Goal: Information Seeking & Learning: Learn about a topic

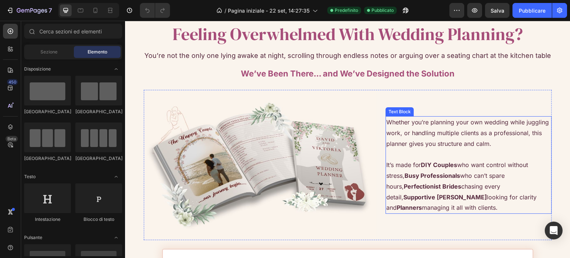
scroll to position [1818, 0]
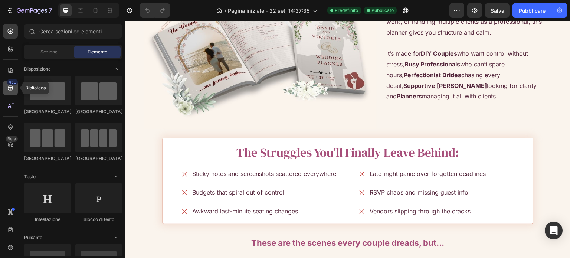
click at [12, 93] on div "450" at bounding box center [10, 88] width 15 height 15
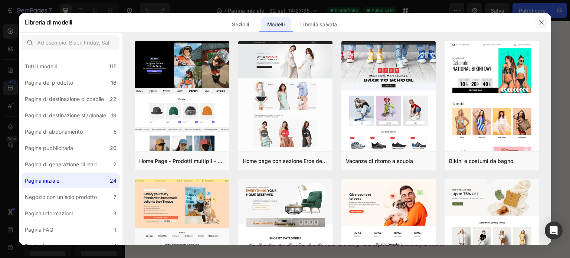
click at [538, 24] on button "button" at bounding box center [541, 22] width 12 height 12
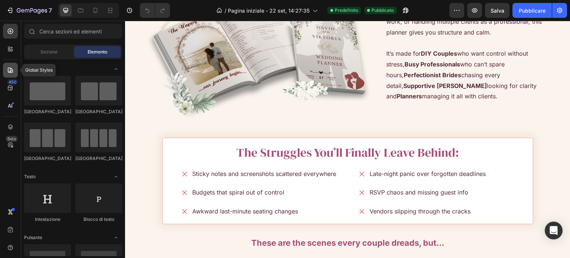
click at [5, 73] on div at bounding box center [10, 70] width 15 height 15
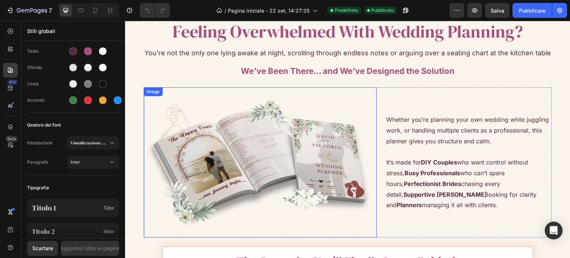
scroll to position [1707, 0]
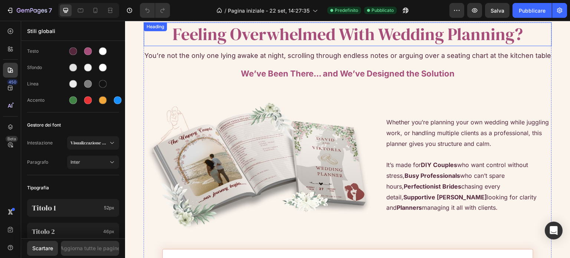
click at [240, 37] on h2 "Feeling Overwhelmed With Wedding Planning?" at bounding box center [348, 34] width 408 height 24
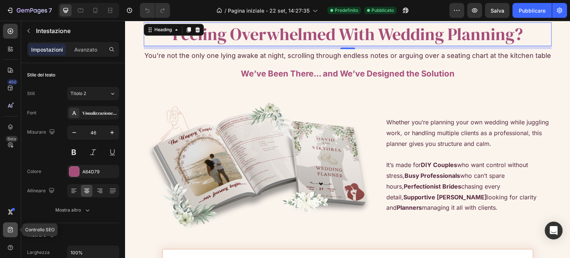
click at [11, 230] on icon at bounding box center [10, 229] width 7 height 7
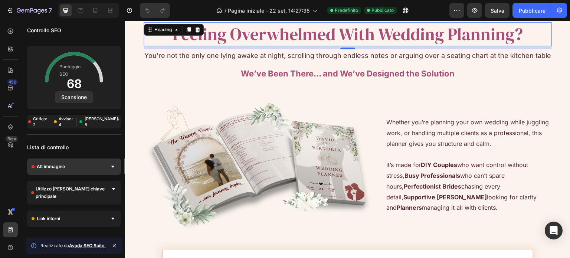
click at [73, 167] on div "Alt immagine" at bounding box center [74, 166] width 94 height 16
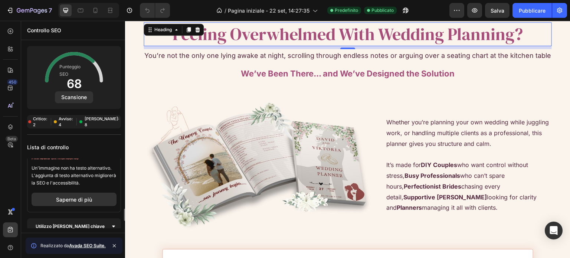
scroll to position [74, 0]
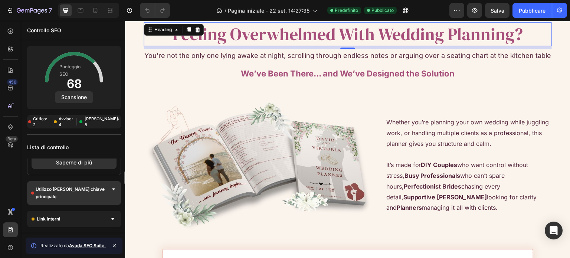
click at [95, 190] on span "Utilizzo [PERSON_NAME] chiave principale" at bounding box center [73, 193] width 75 height 15
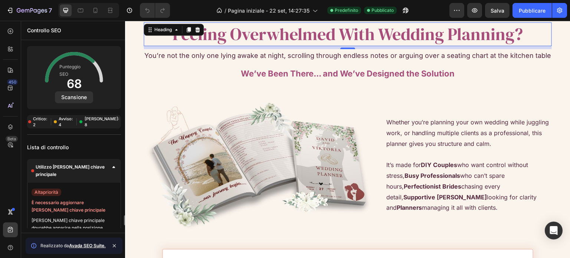
scroll to position [134, 0]
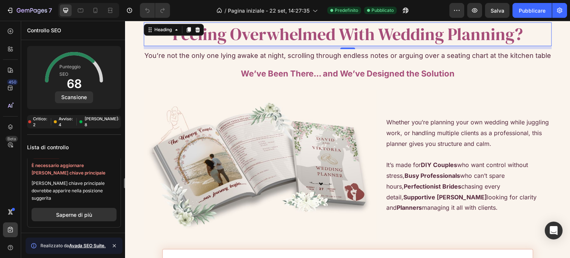
click at [58, 169] on span "È necessario aggiornare [PERSON_NAME] chiave principale" at bounding box center [74, 169] width 85 height 15
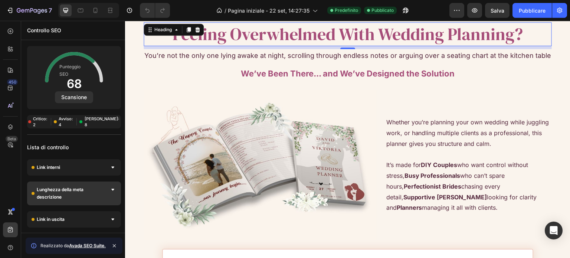
scroll to position [171, 0]
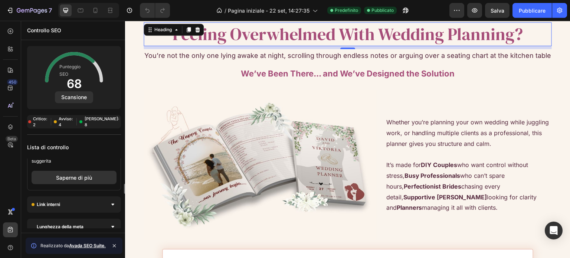
click at [70, 199] on div "Link interni" at bounding box center [74, 204] width 94 height 16
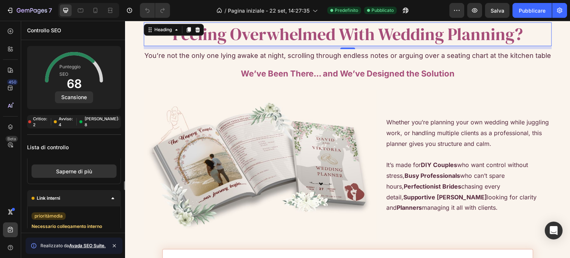
scroll to position [29, 0]
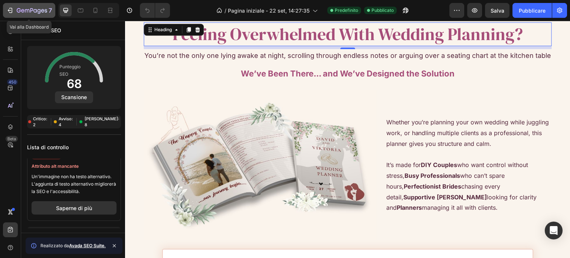
click at [12, 10] on icon "button" at bounding box center [9, 10] width 7 height 7
